Goal: Find specific page/section: Find specific page/section

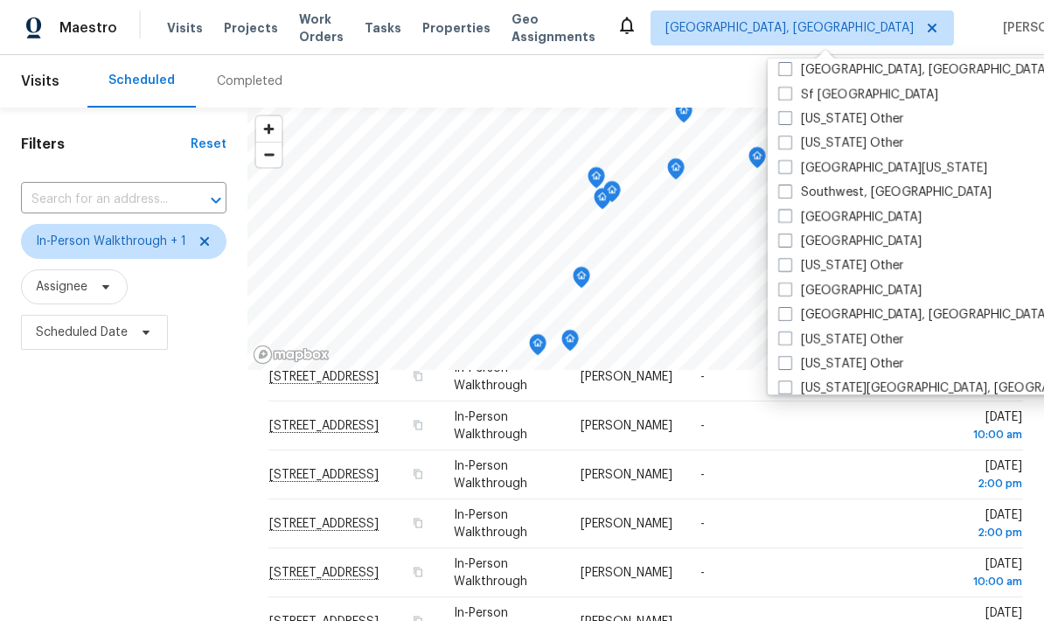
scroll to position [2431, 0]
click at [838, 219] on label "[GEOGRAPHIC_DATA]" at bounding box center [849, 217] width 143 height 17
click at [790, 219] on input "[GEOGRAPHIC_DATA]" at bounding box center [783, 214] width 11 height 11
checkbox input "true"
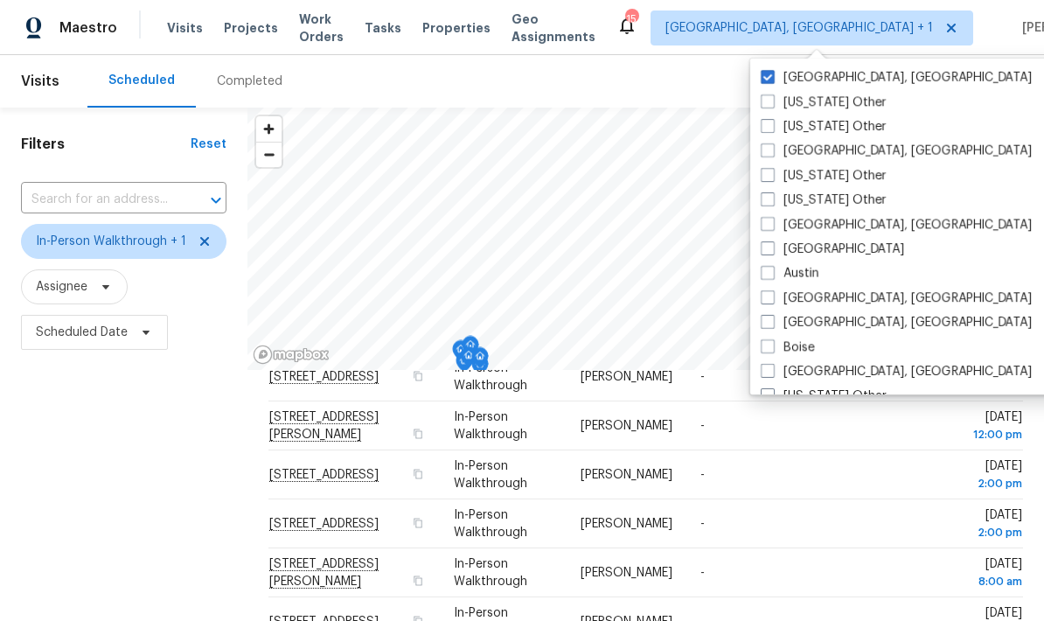
click at [832, 81] on label "[GEOGRAPHIC_DATA], [GEOGRAPHIC_DATA]" at bounding box center [896, 77] width 271 height 17
click at [772, 80] on input "[GEOGRAPHIC_DATA], [GEOGRAPHIC_DATA]" at bounding box center [766, 74] width 11 height 11
checkbox input "false"
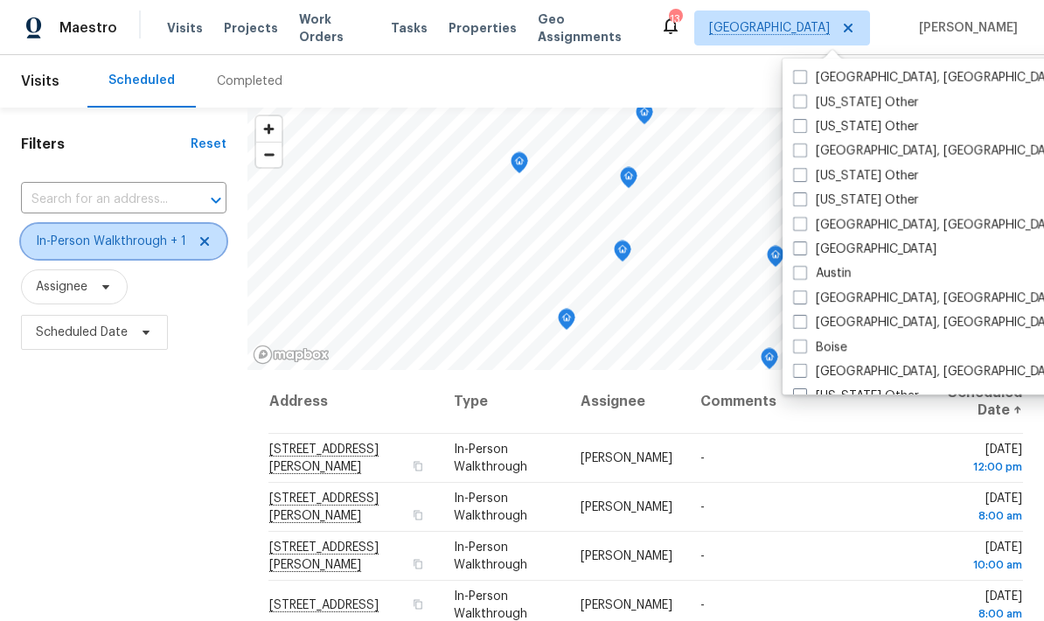
click at [205, 247] on icon at bounding box center [205, 241] width 14 height 14
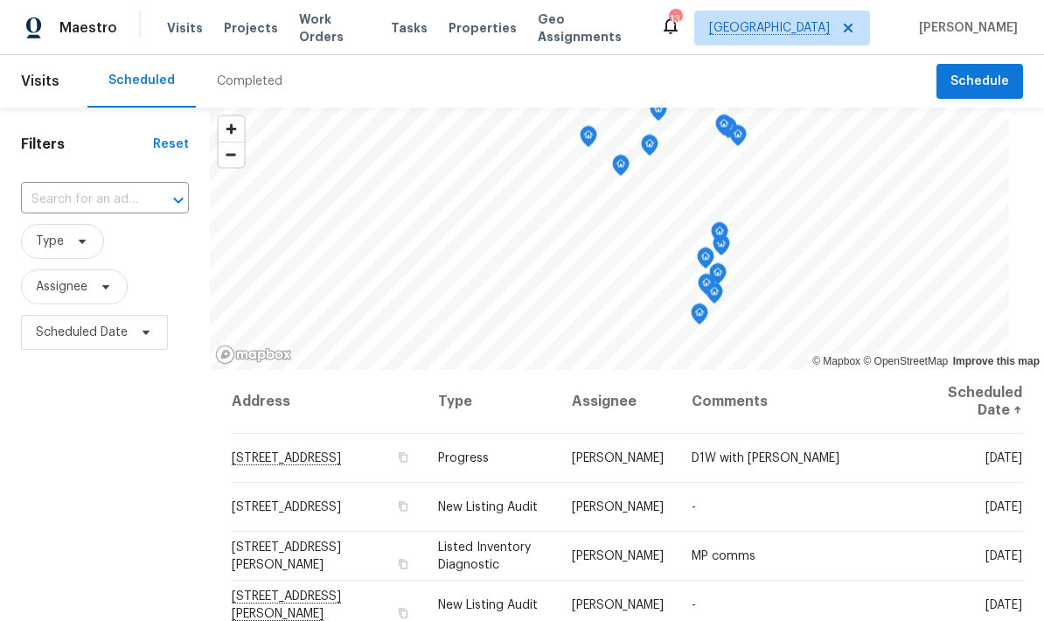
click at [466, 31] on span "Properties" at bounding box center [483, 27] width 68 height 17
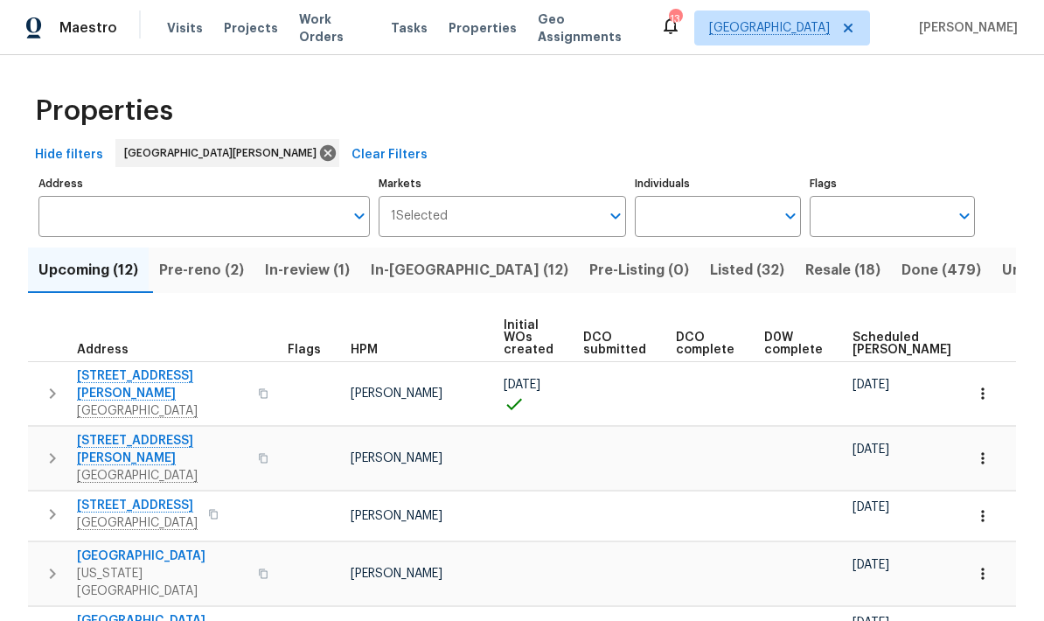
click at [795, 284] on button "Resale (18)" at bounding box center [843, 269] width 96 height 45
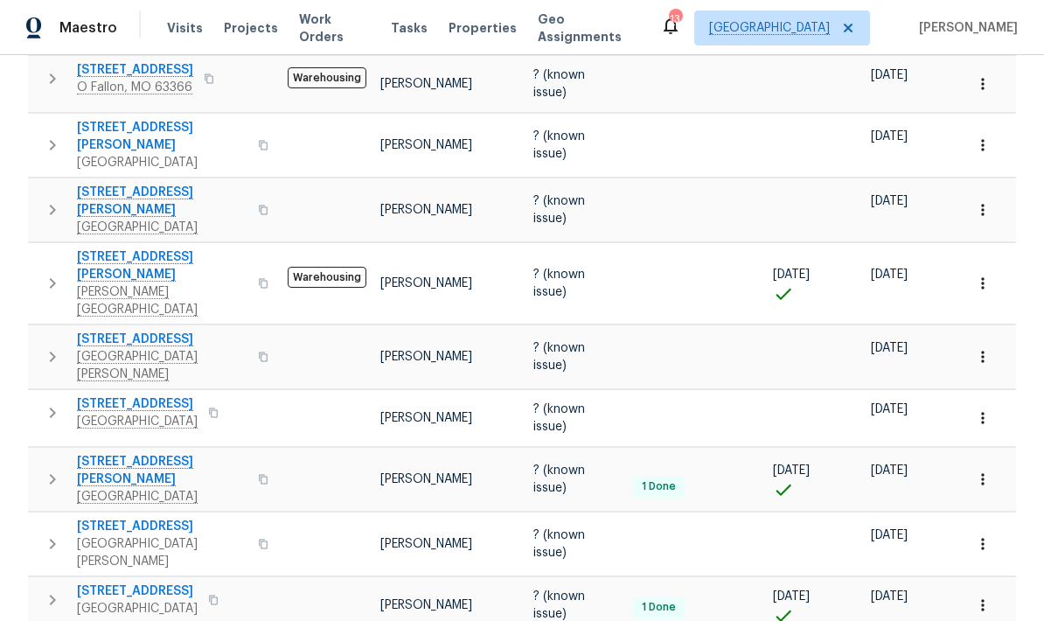
scroll to position [739, 0]
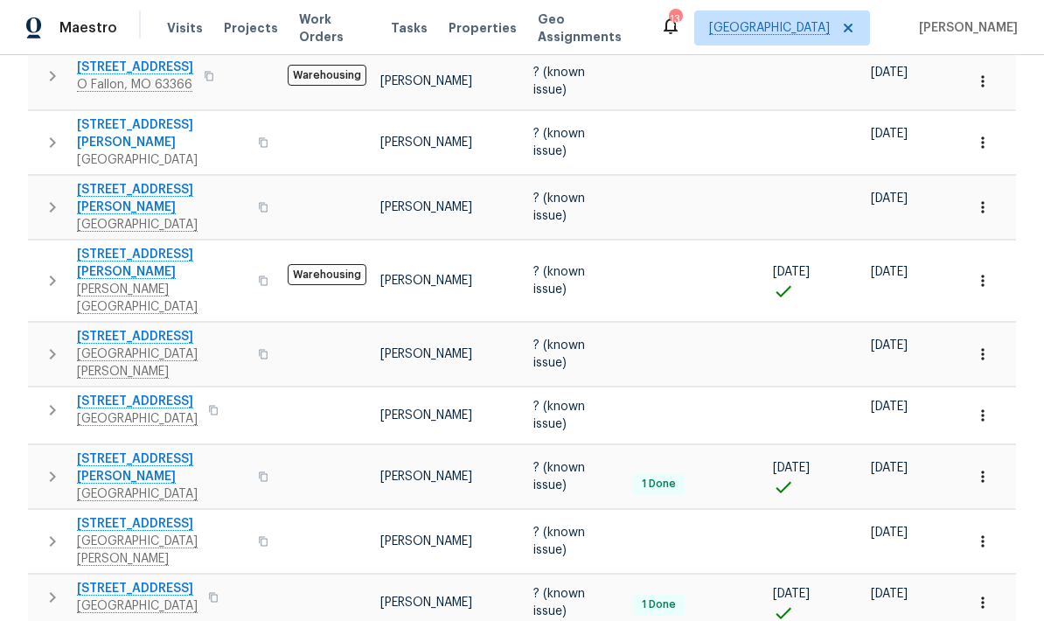
click at [146, 410] on span "[GEOGRAPHIC_DATA]" at bounding box center [137, 418] width 121 height 17
click at [996, 396] on button "button" at bounding box center [983, 415] width 38 height 38
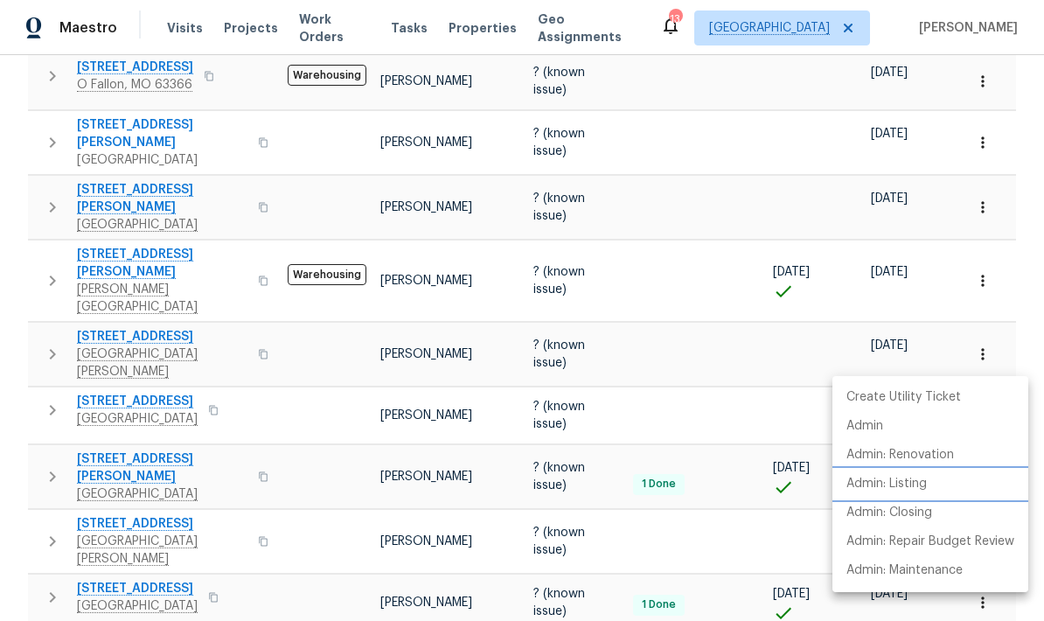
click at [924, 478] on p "Admin: Listing" at bounding box center [887, 484] width 80 height 18
click at [402, 429] on div at bounding box center [522, 310] width 1044 height 621
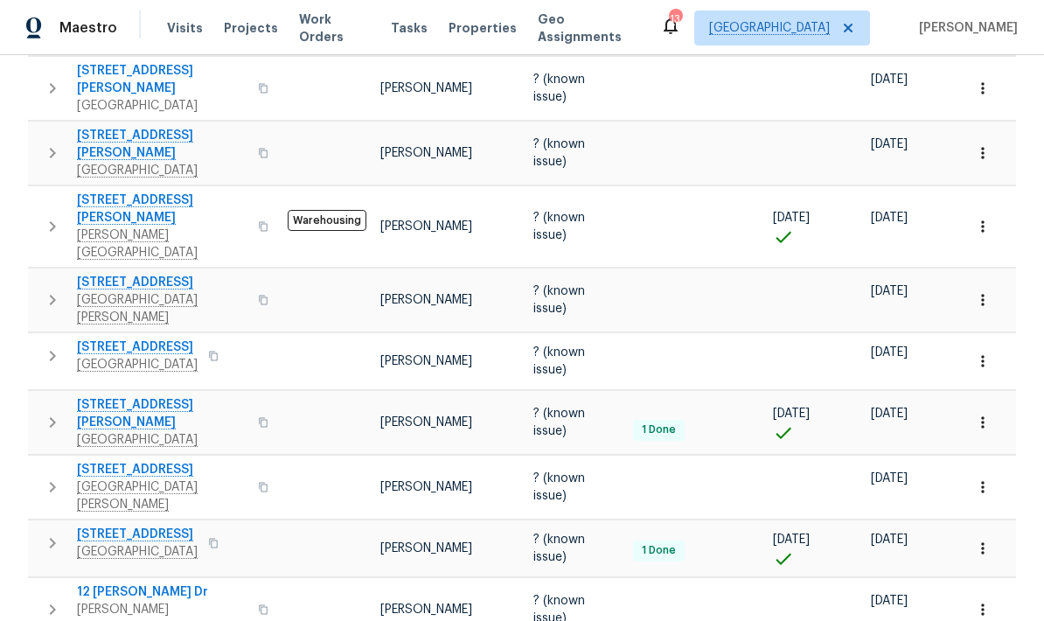
scroll to position [70, 0]
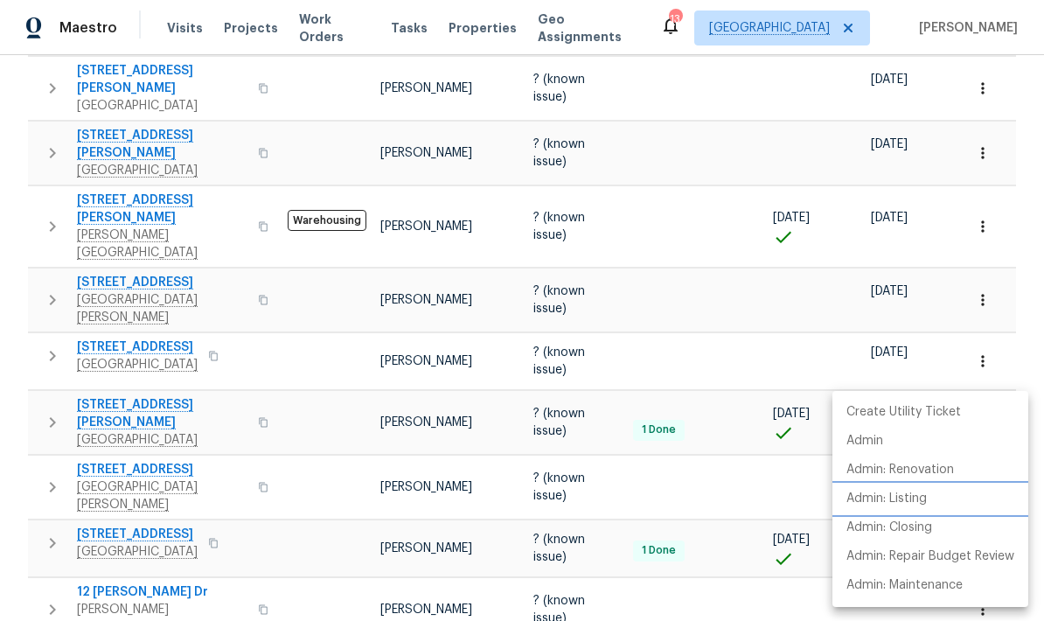
click at [917, 512] on li "Admin: Listing" at bounding box center [931, 498] width 196 height 29
click at [321, 326] on div at bounding box center [522, 310] width 1044 height 621
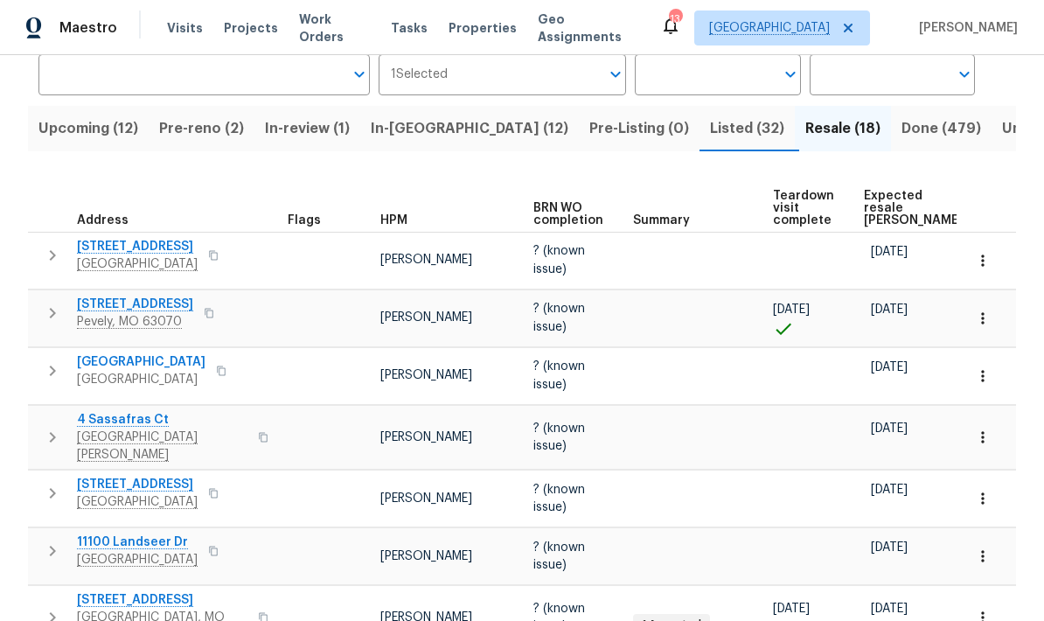
scroll to position [137, 0]
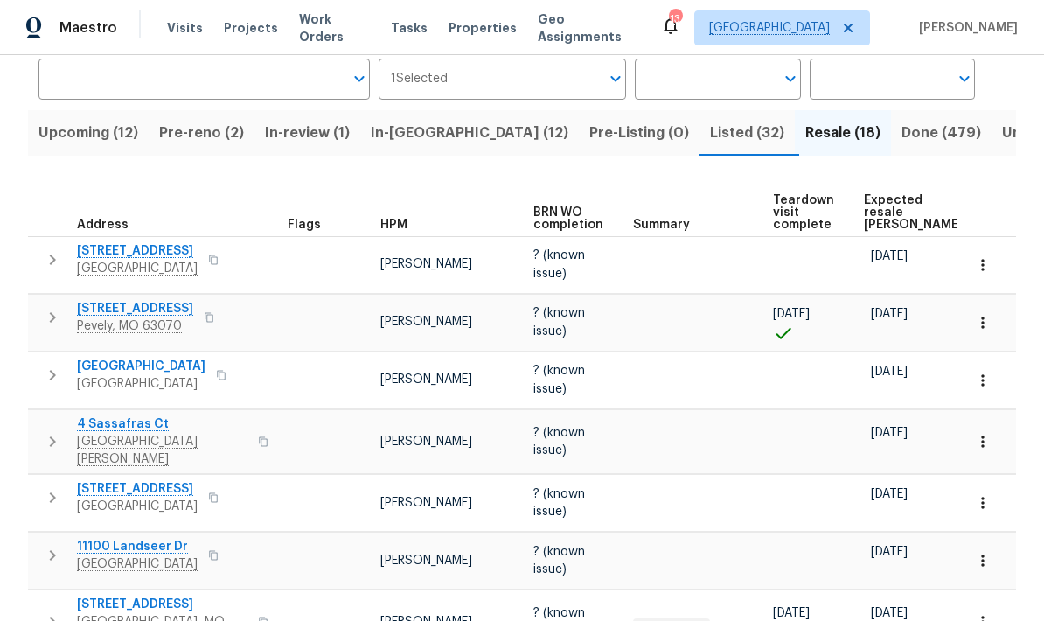
click at [85, 121] on span "Upcoming (12)" at bounding box center [88, 133] width 100 height 24
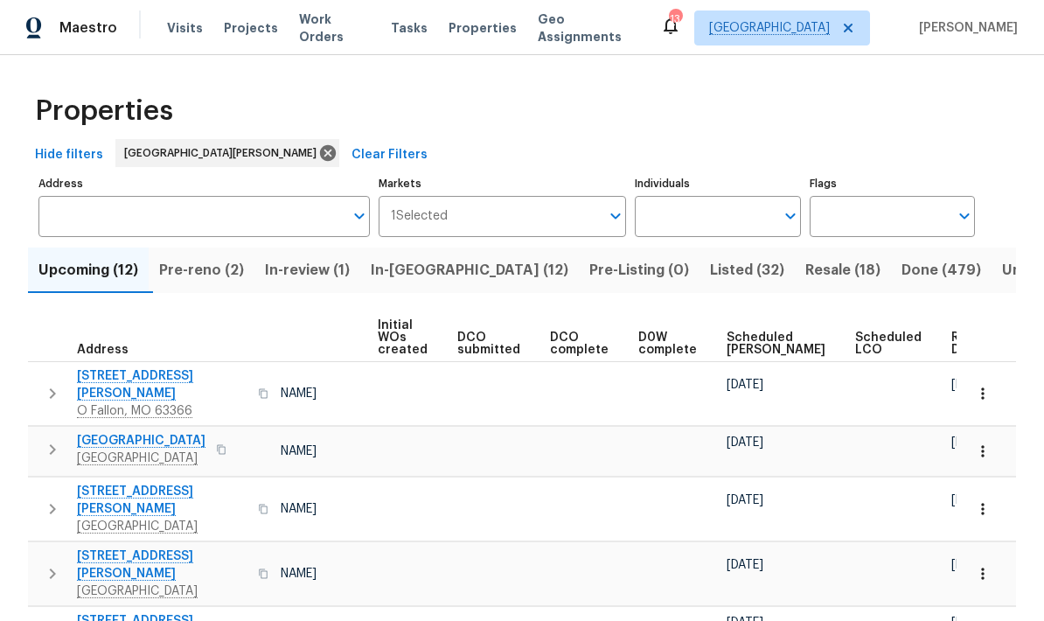
scroll to position [0, 125]
click at [952, 350] on span "Ready Date" at bounding box center [971, 343] width 38 height 24
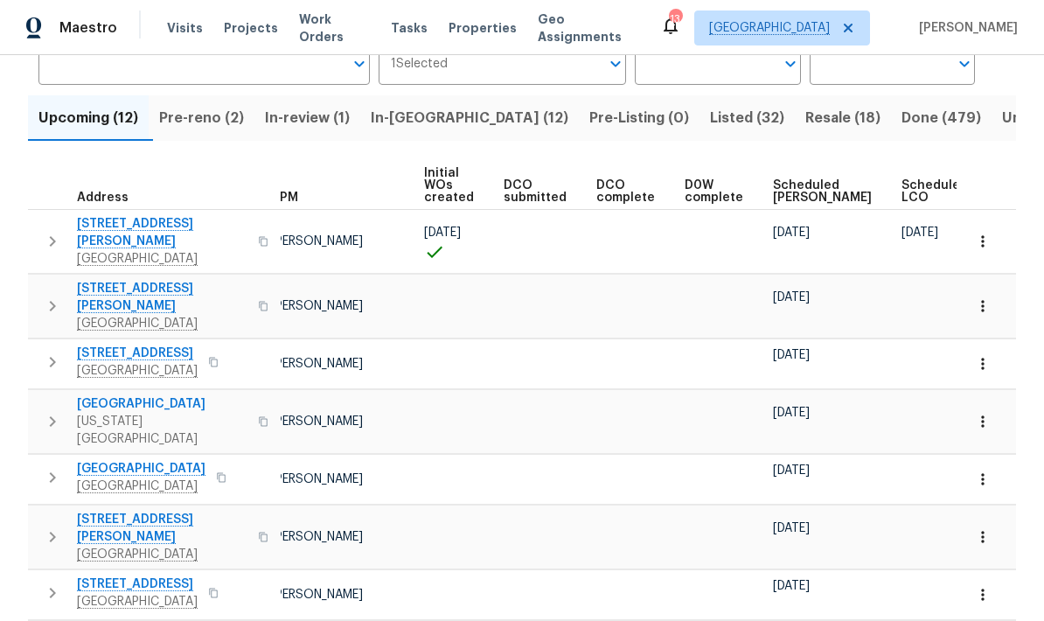
scroll to position [151, 0]
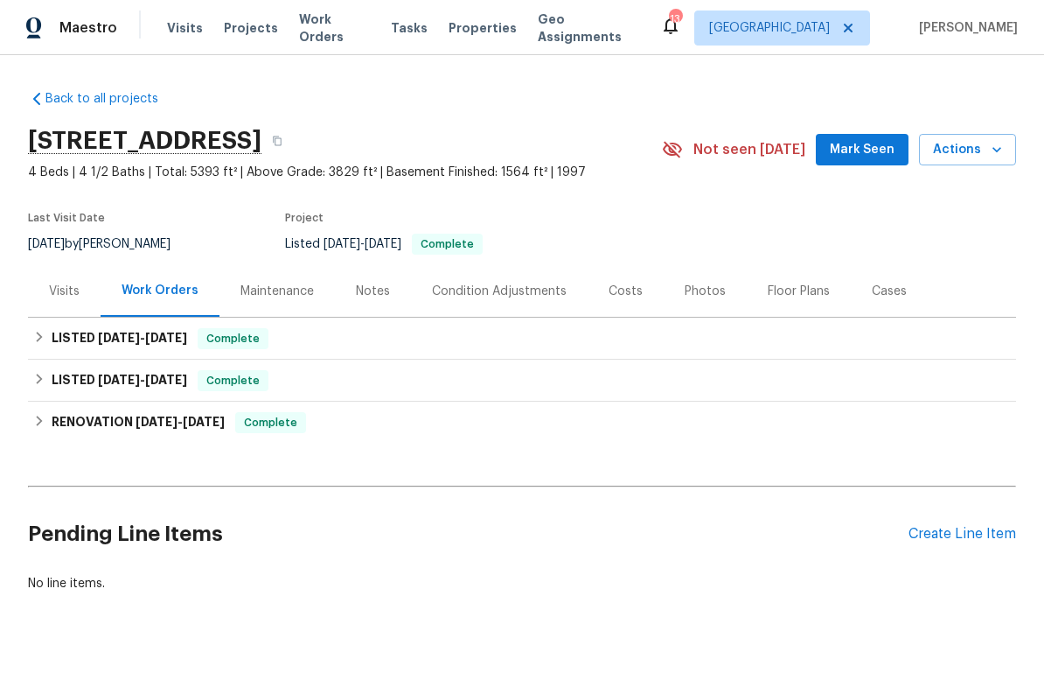
click at [627, 303] on div "Costs" at bounding box center [626, 291] width 76 height 52
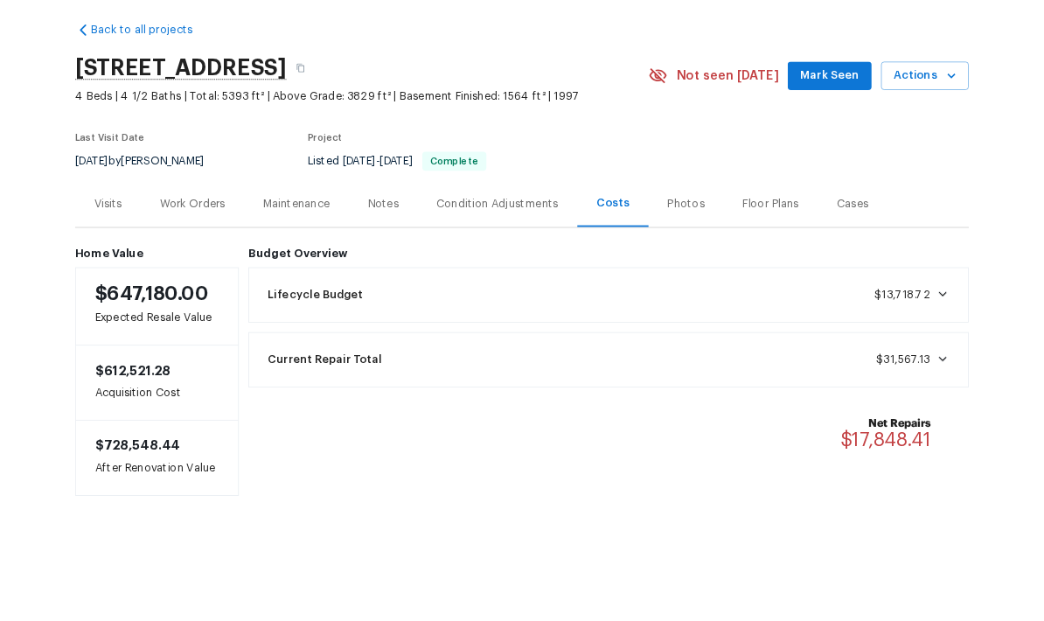
scroll to position [70, 0]
